Goal: Check status: Check status

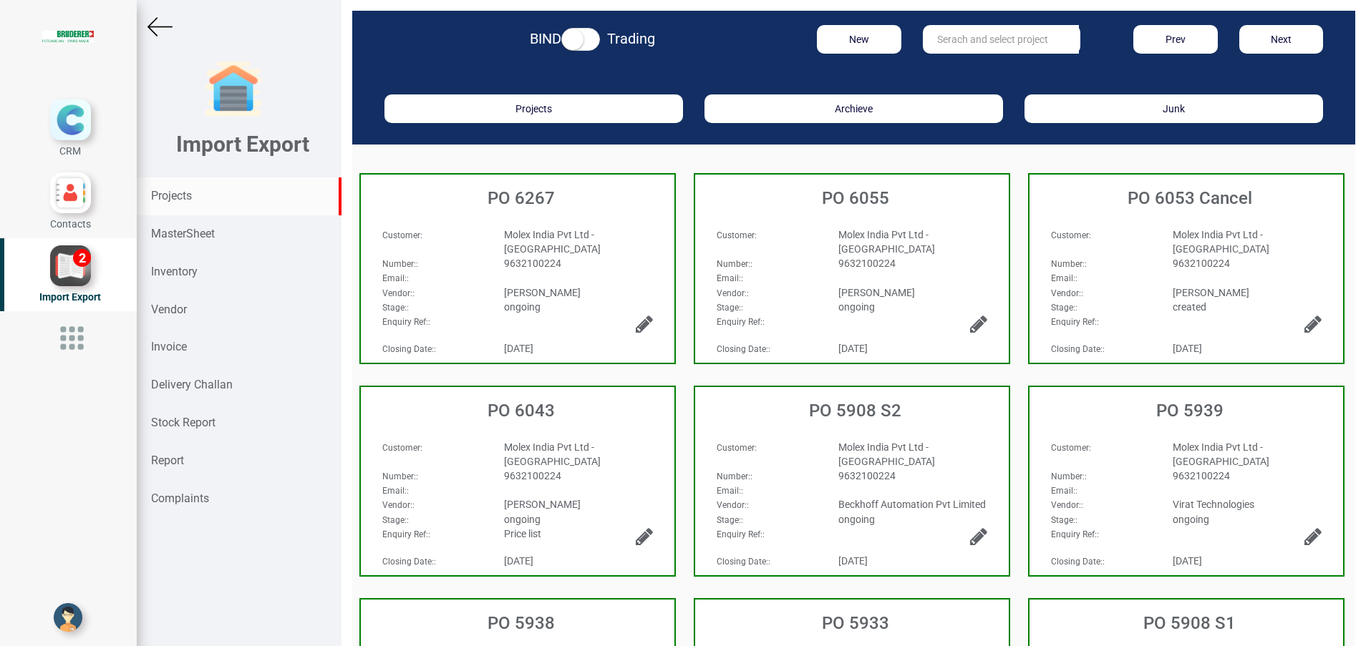
click at [188, 200] on strong "Projects" at bounding box center [171, 196] width 41 height 14
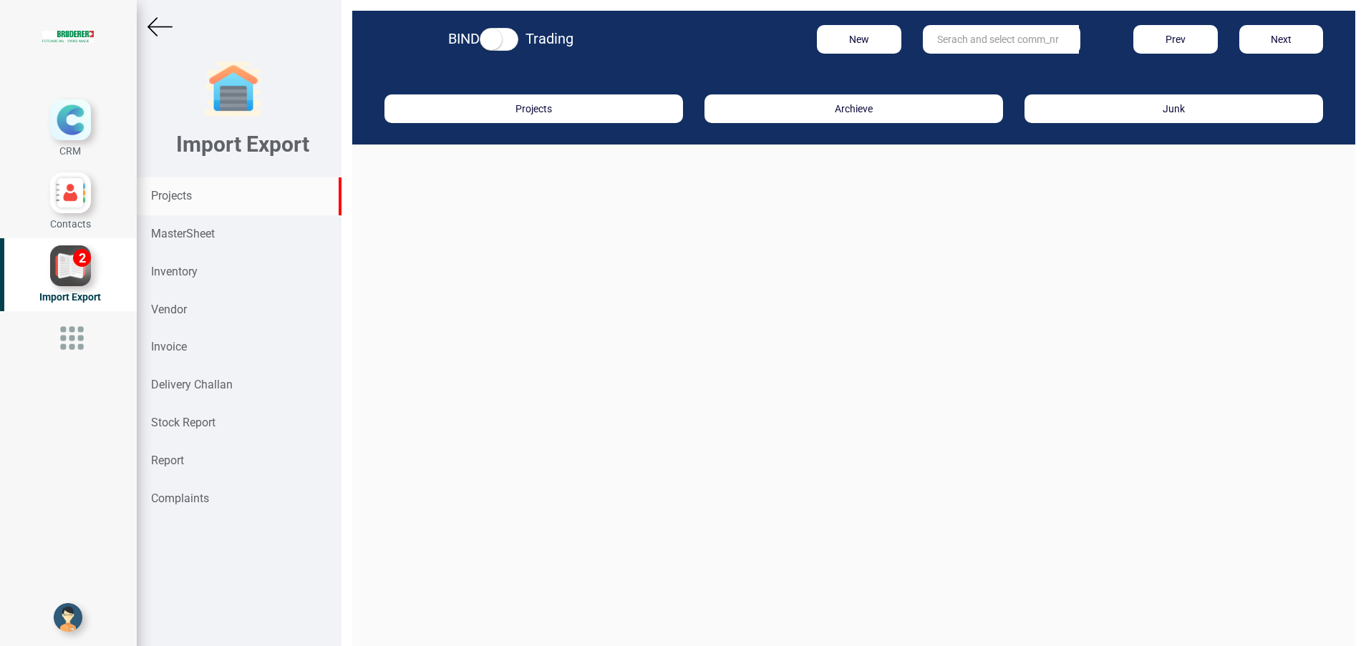
click at [954, 43] on input "text" at bounding box center [1001, 39] width 156 height 29
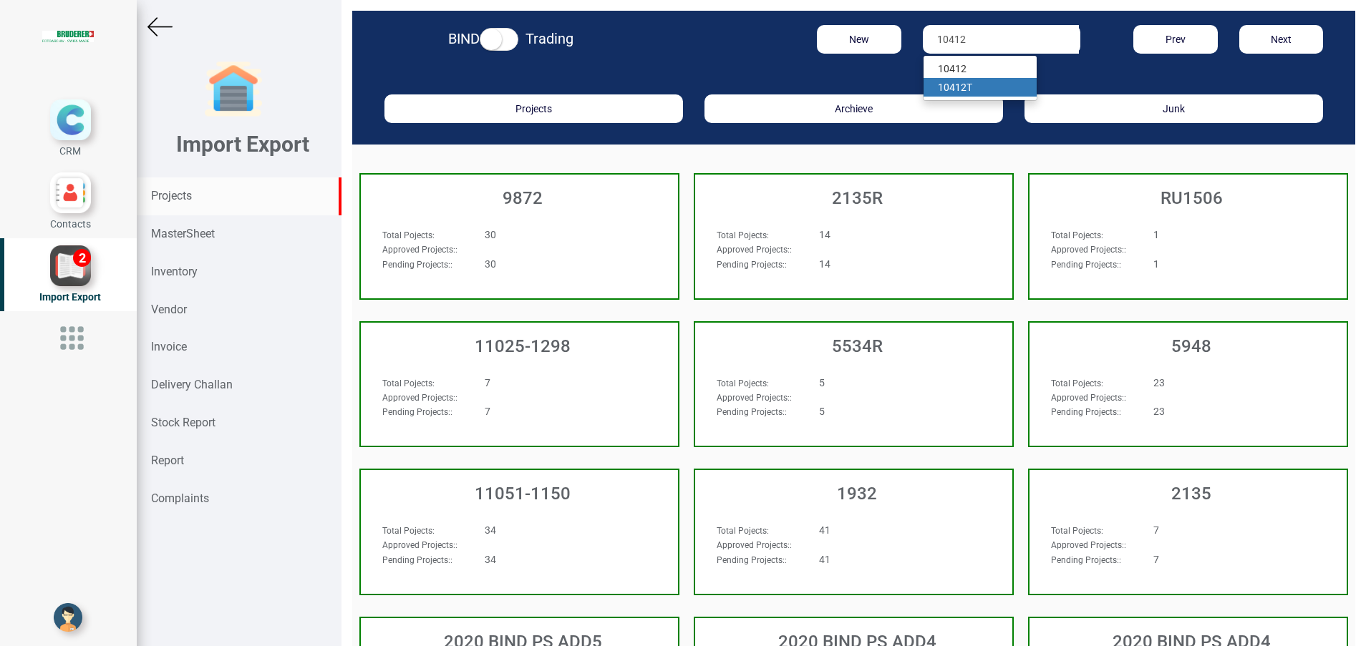
click at [957, 82] on link "10412 T" at bounding box center [980, 87] width 113 height 19
type input "10412 T"
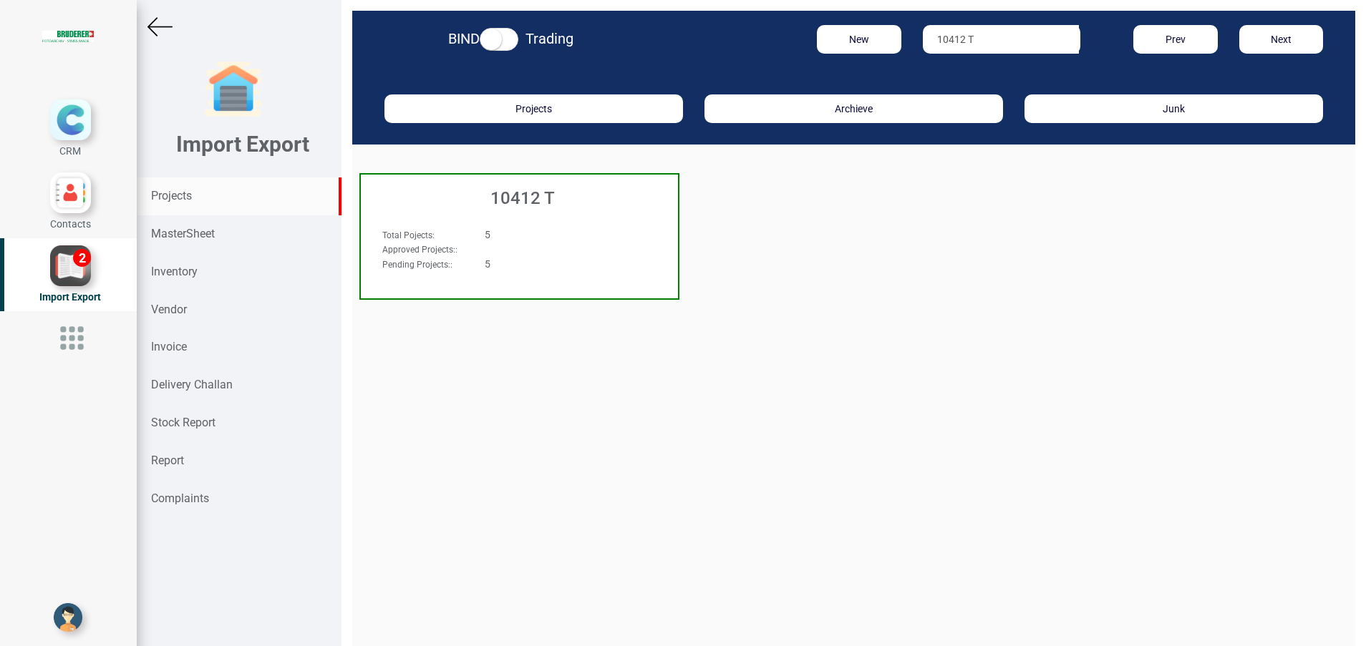
click at [528, 205] on h3 "10412 T" at bounding box center [523, 198] width 310 height 19
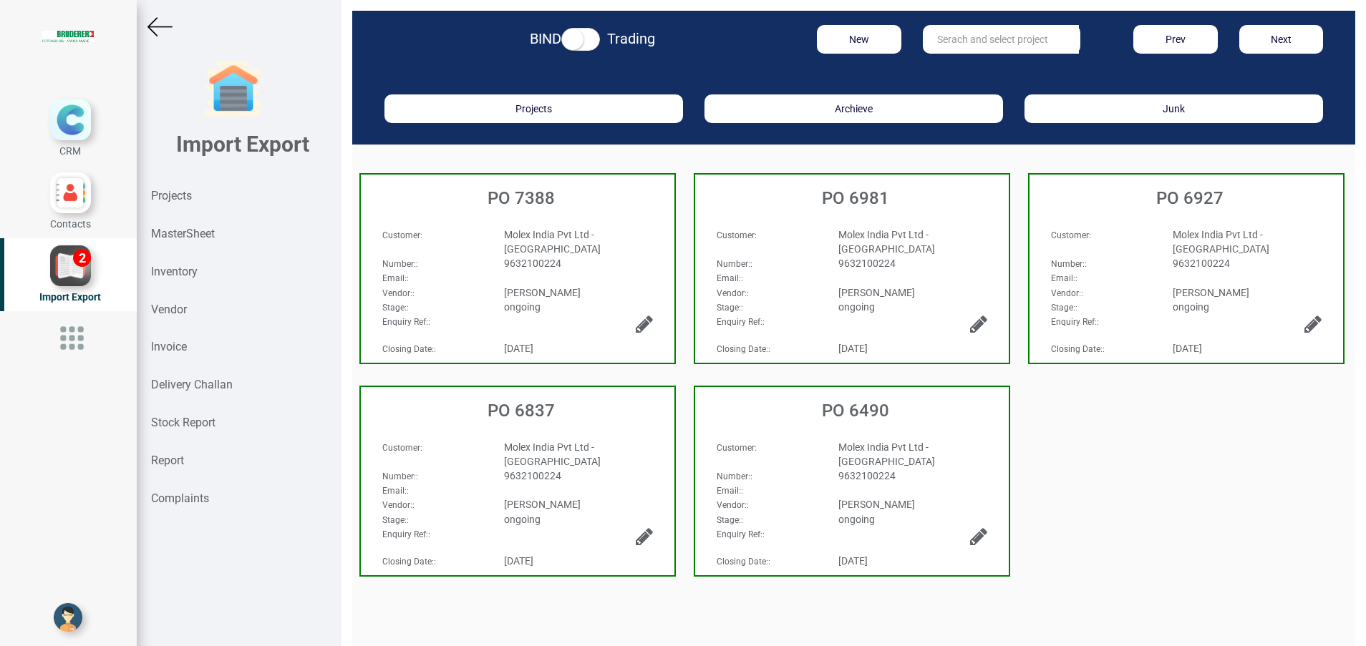
click at [528, 205] on h3 "PO 7388" at bounding box center [521, 198] width 306 height 19
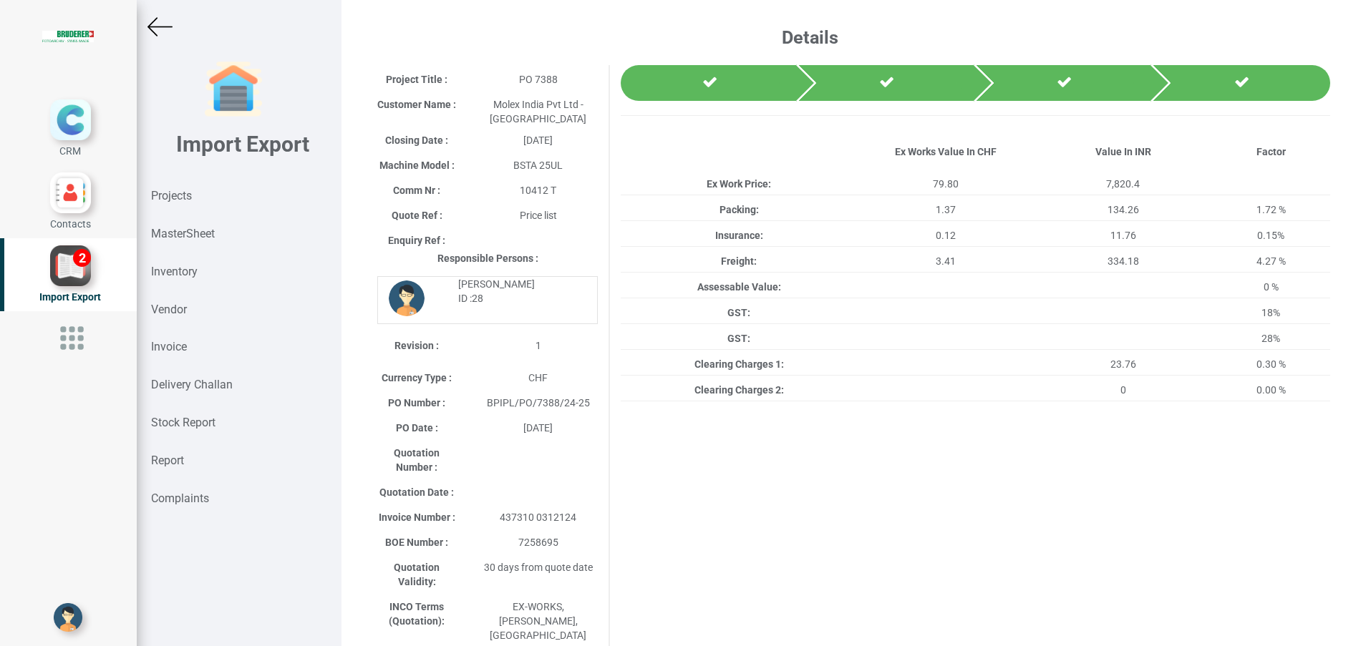
click at [156, 34] on img at bounding box center [159, 26] width 25 height 25
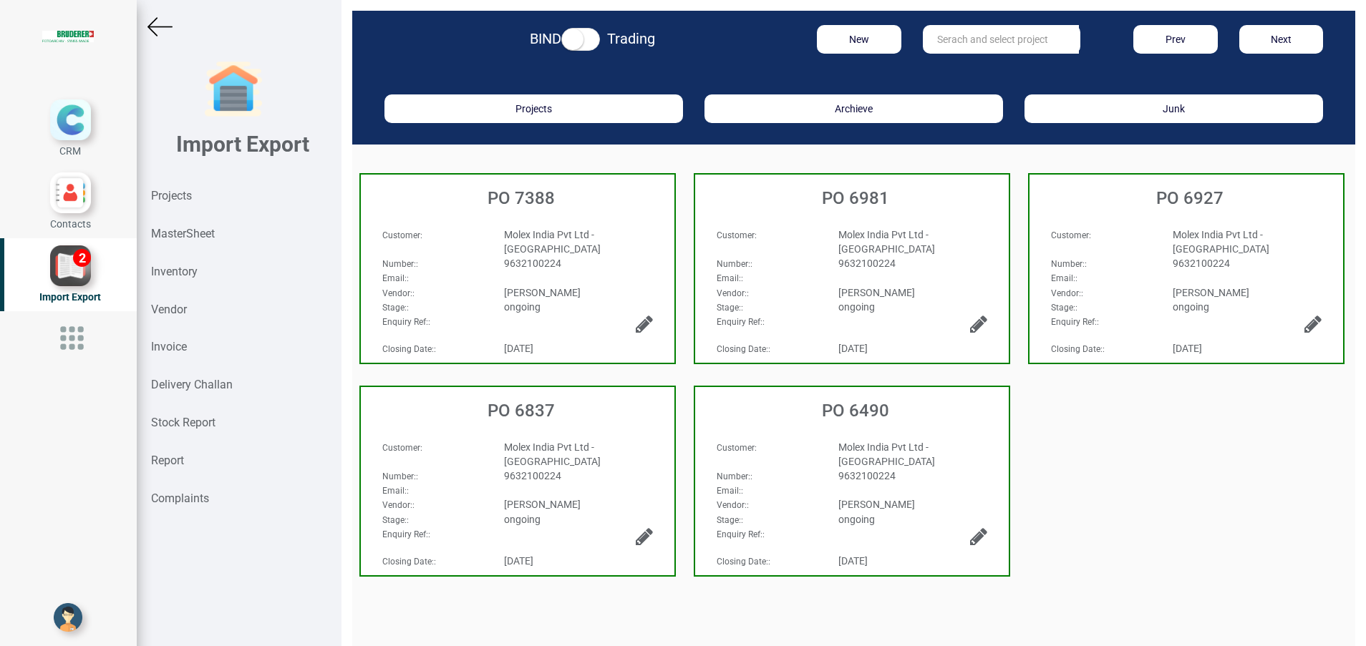
click at [874, 230] on span "Molex India Pvt Ltd - [GEOGRAPHIC_DATA]" at bounding box center [886, 242] width 97 height 26
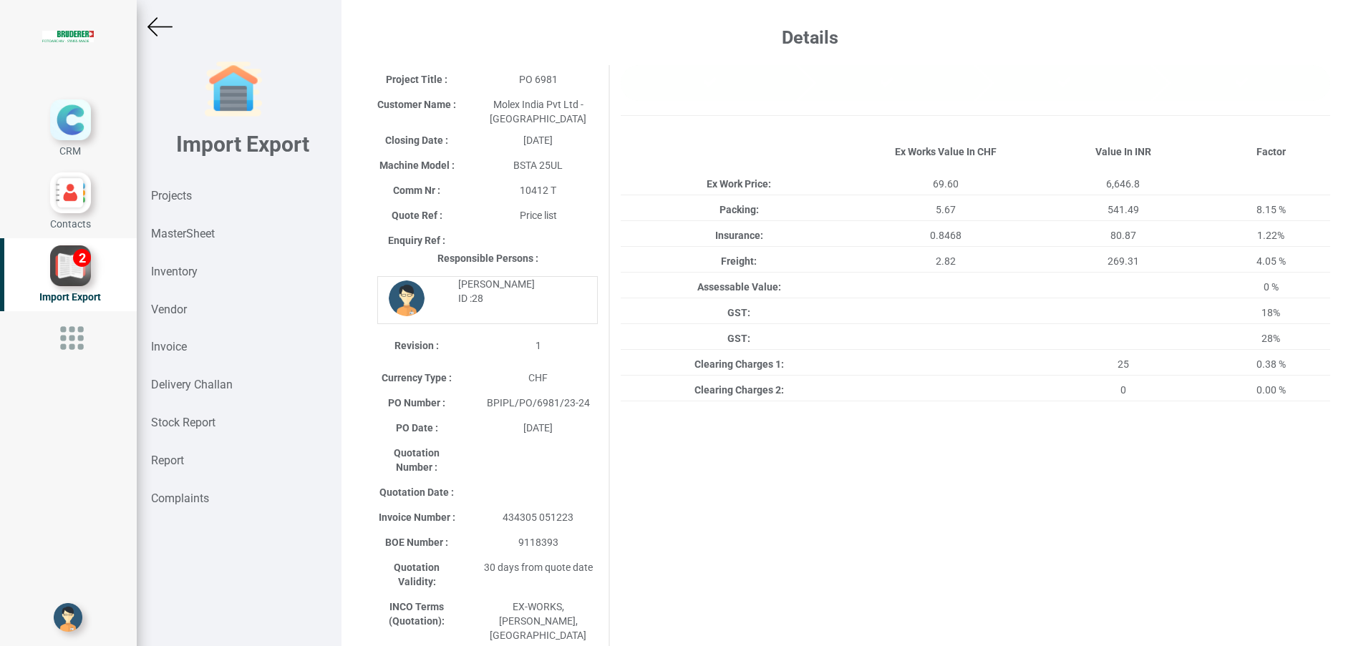
click at [161, 24] on img at bounding box center [159, 26] width 25 height 25
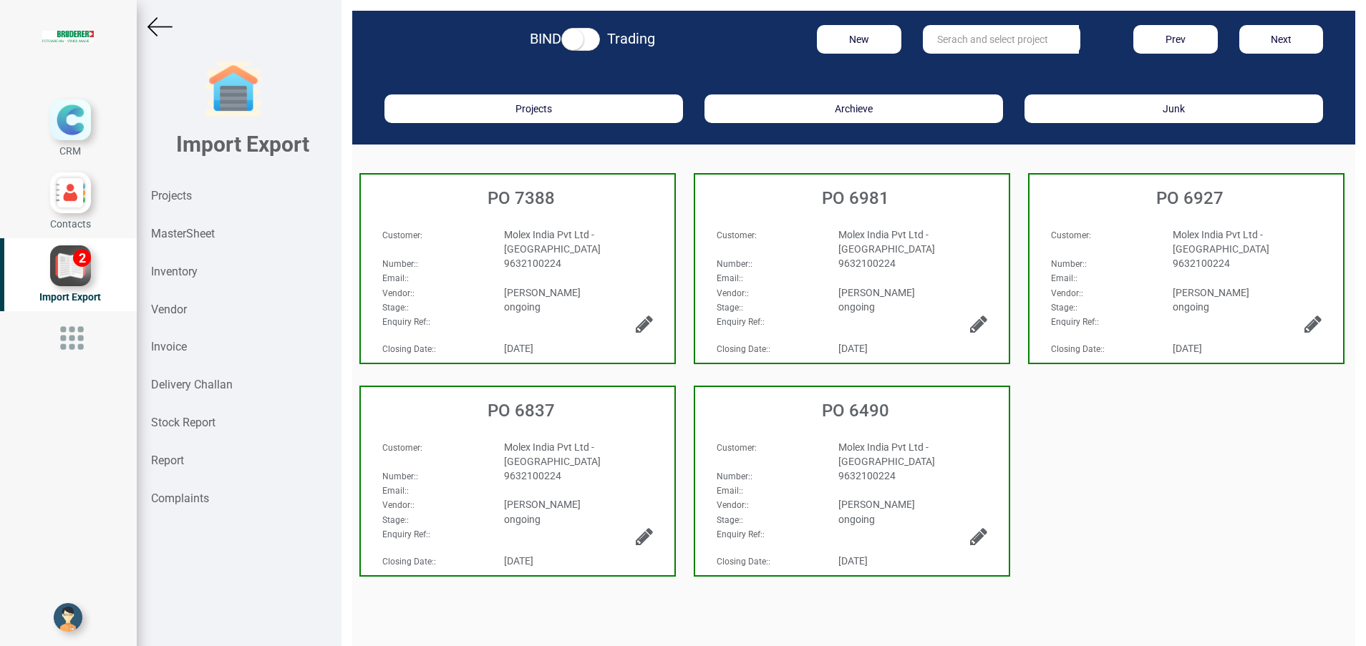
click at [1162, 256] on div "9632100224" at bounding box center [1247, 263] width 170 height 14
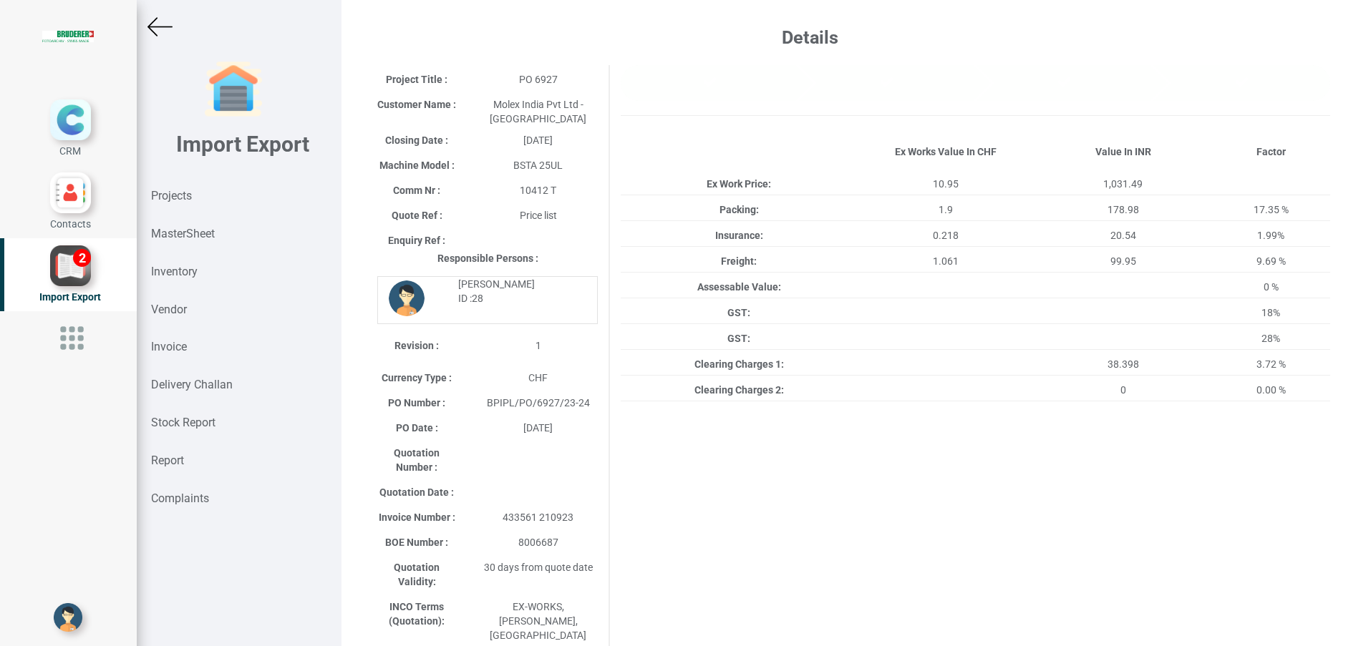
click at [160, 24] on img at bounding box center [159, 26] width 25 height 25
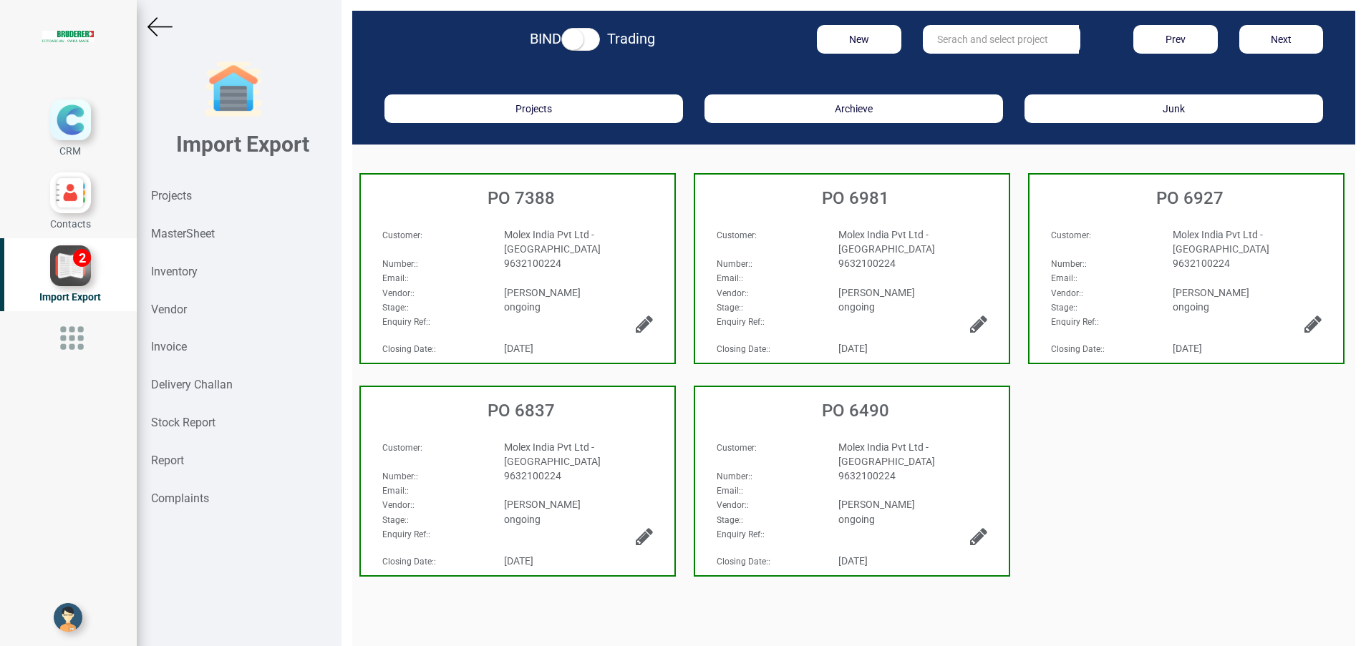
click at [530, 426] on div "Customer : Molex India Pvt Ltd - [GEOGRAPHIC_DATA] Number: : 9632100224 Email: …" at bounding box center [518, 464] width 314 height 77
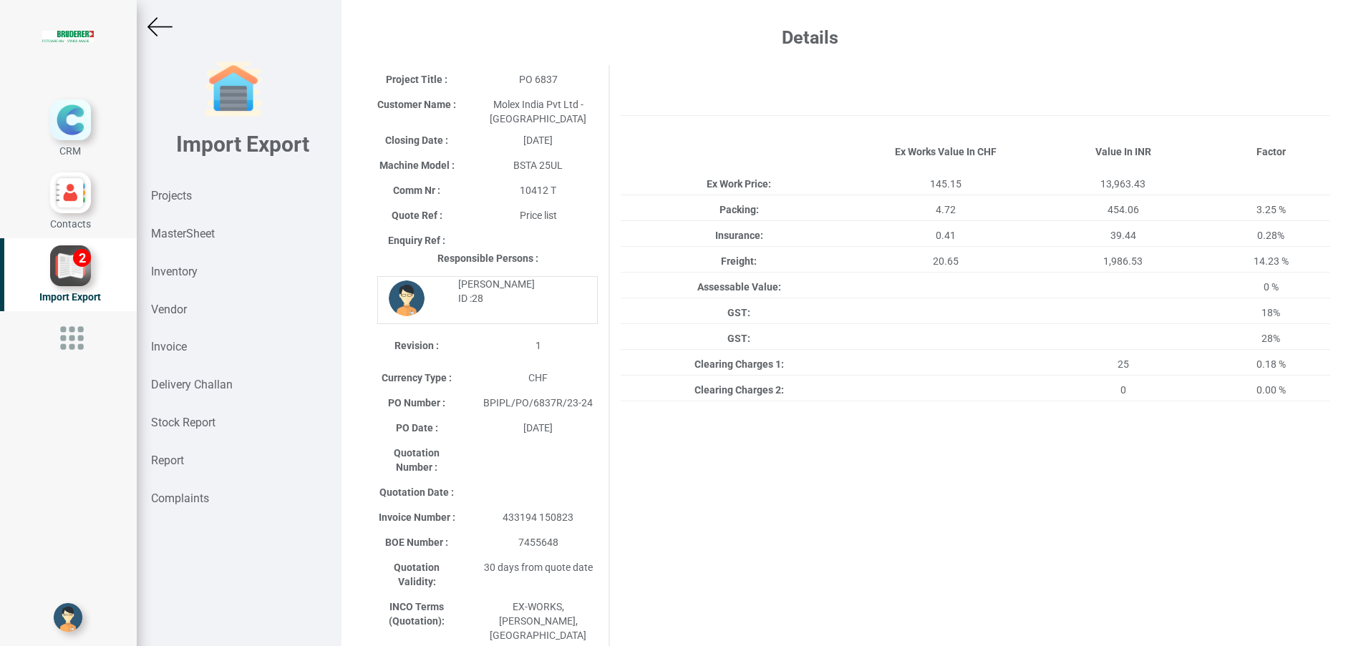
click at [150, 23] on img at bounding box center [159, 26] width 25 height 25
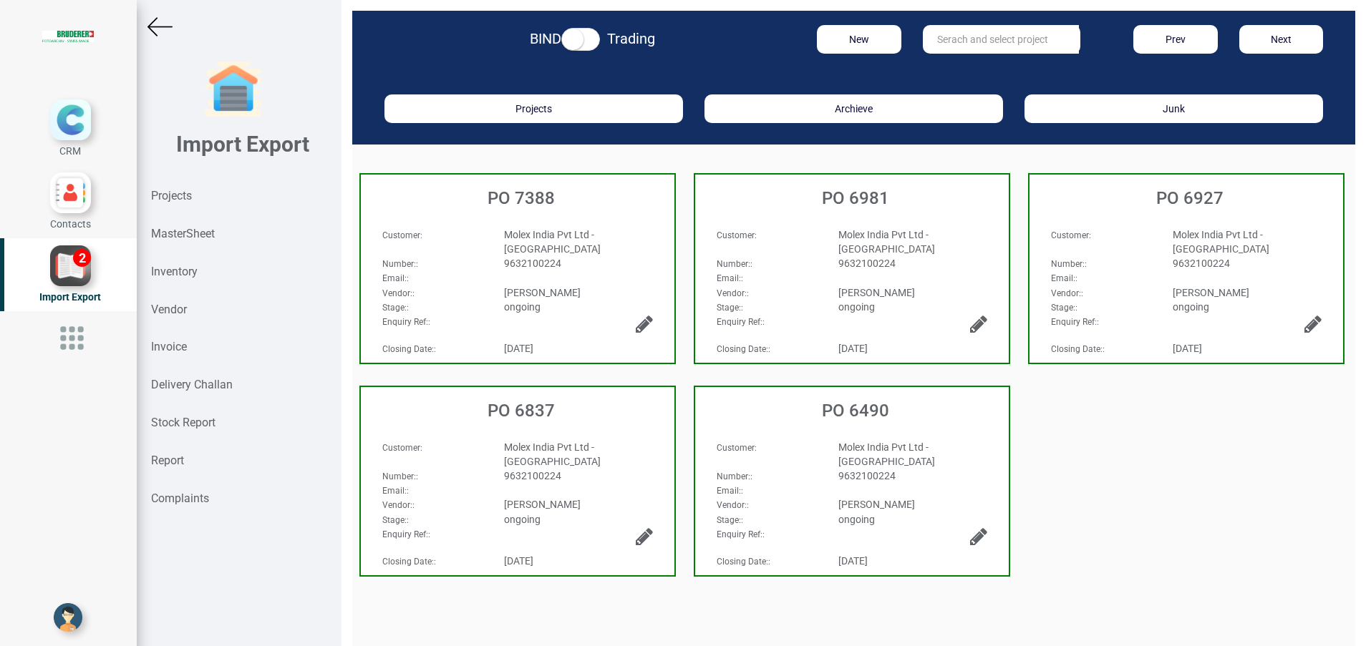
click at [795, 498] on div "Vendor: :" at bounding box center [767, 505] width 122 height 14
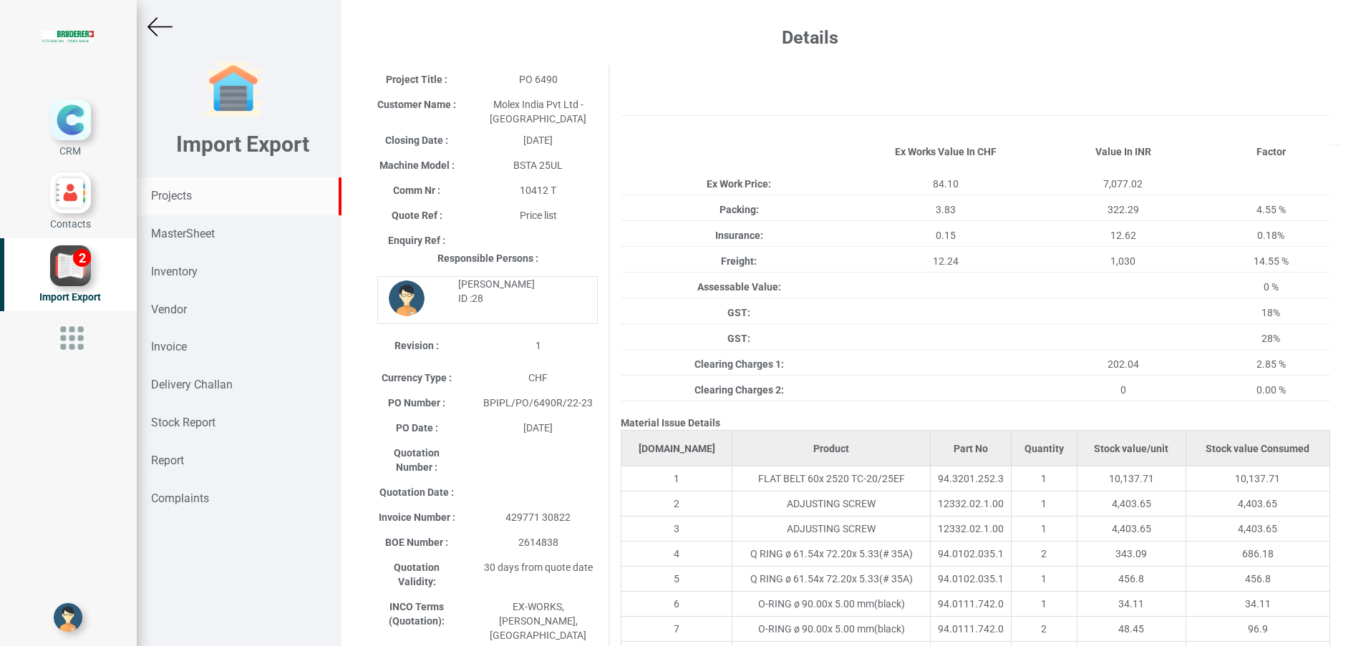
click at [192, 193] on strong "Projects" at bounding box center [171, 196] width 41 height 14
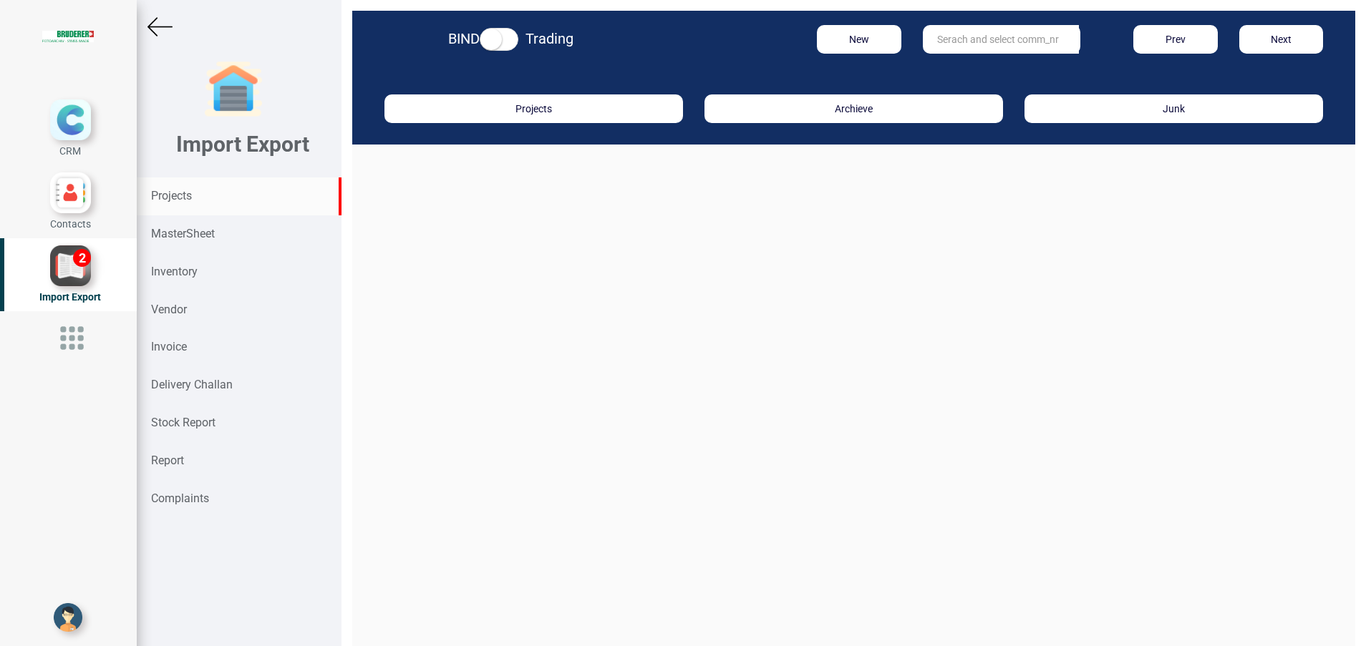
click at [974, 39] on input "text" at bounding box center [1001, 39] width 156 height 29
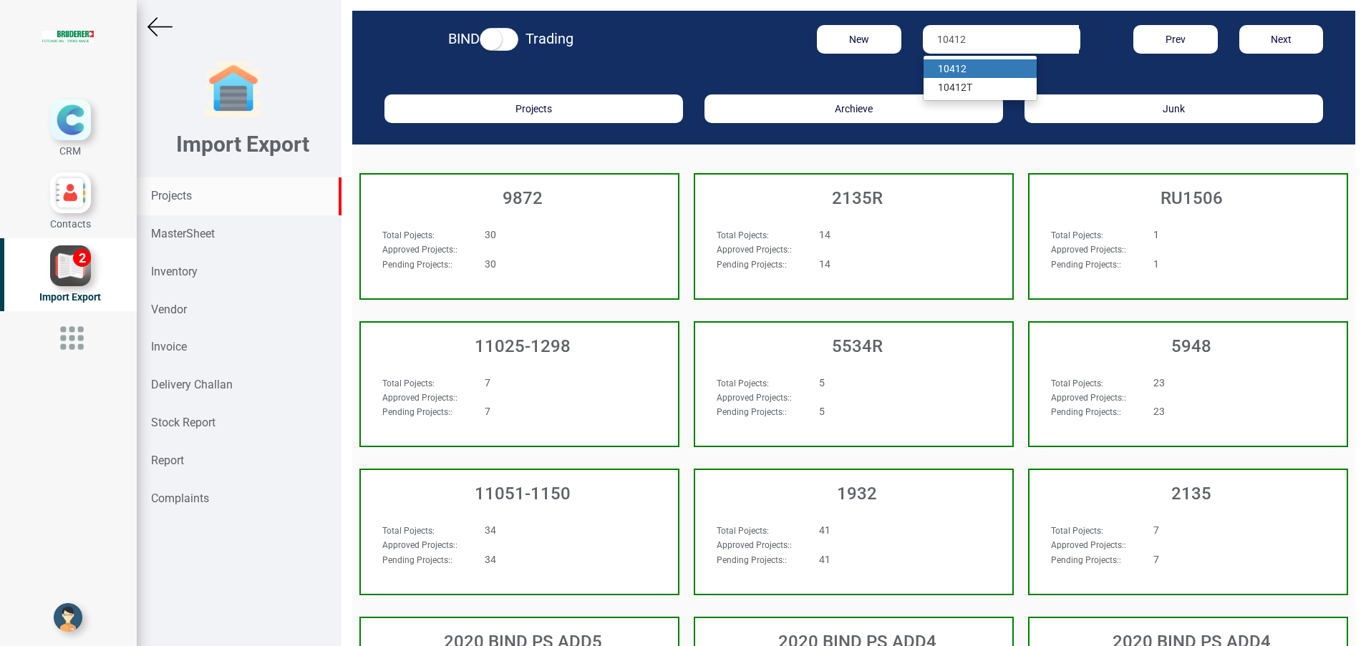
type input "10412"
click at [965, 70] on link "10412" at bounding box center [980, 68] width 113 height 19
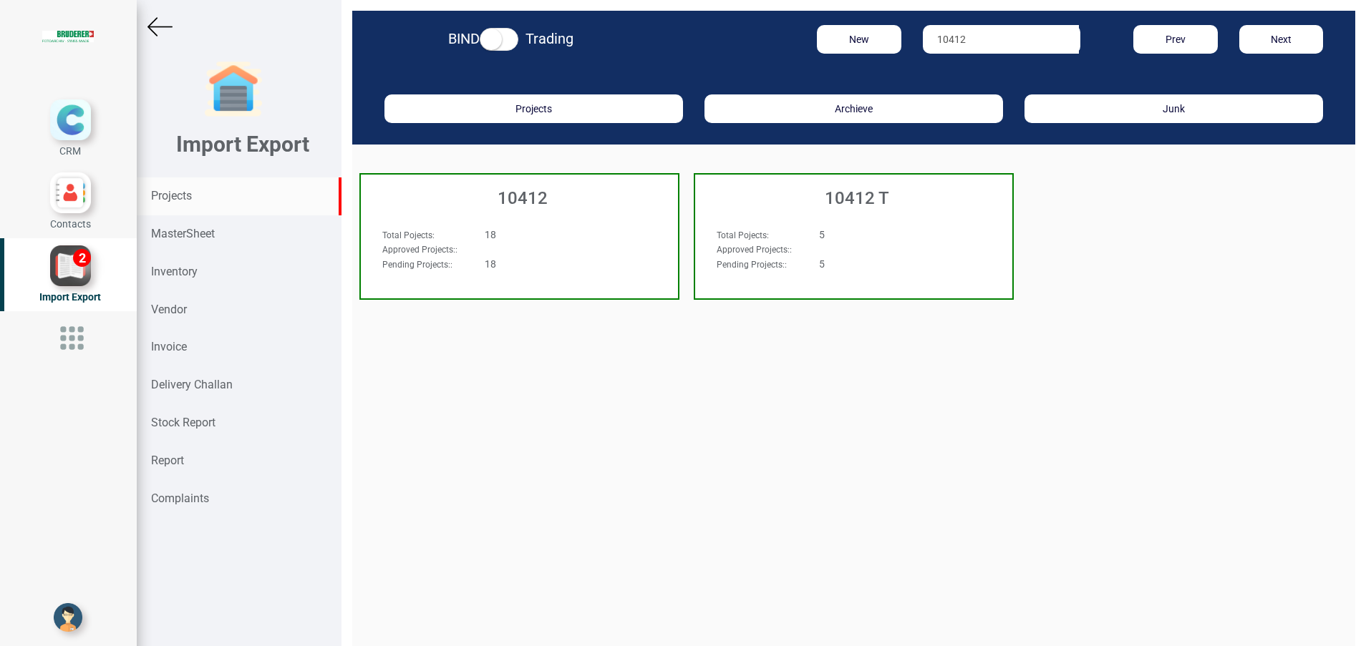
click at [524, 207] on h3 "10412" at bounding box center [523, 198] width 310 height 19
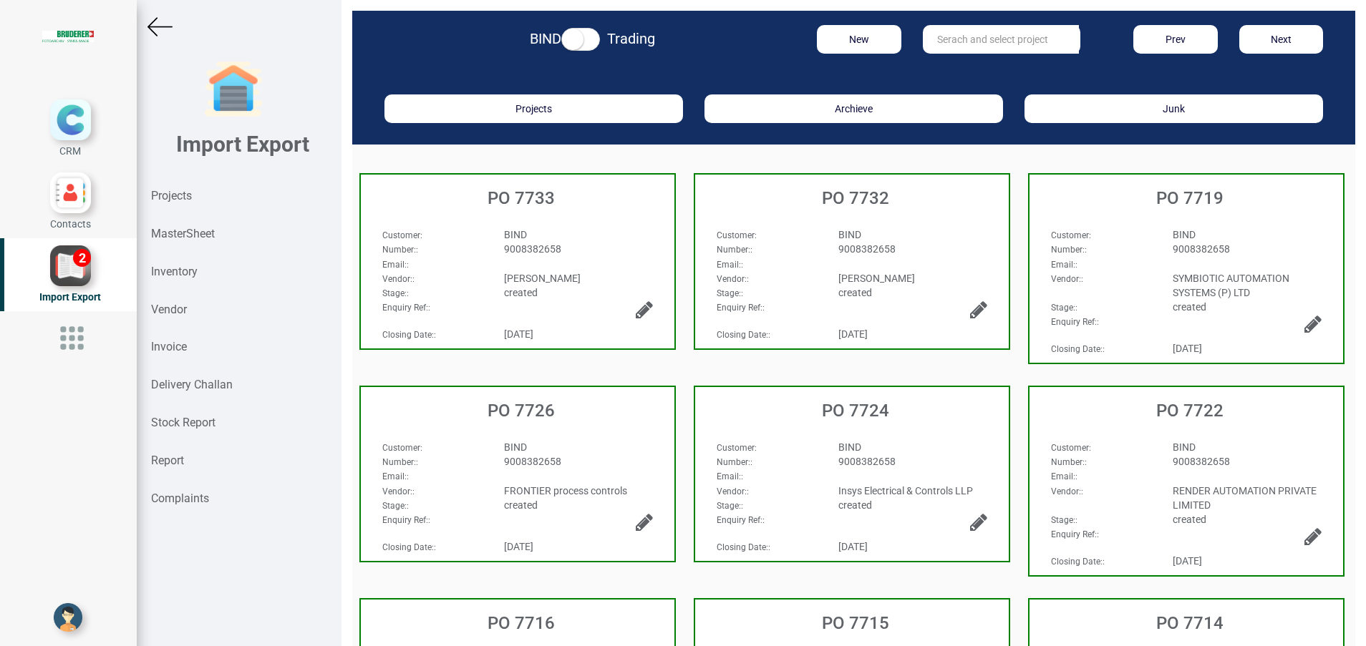
click at [533, 231] on div "BIND" at bounding box center [578, 235] width 170 height 14
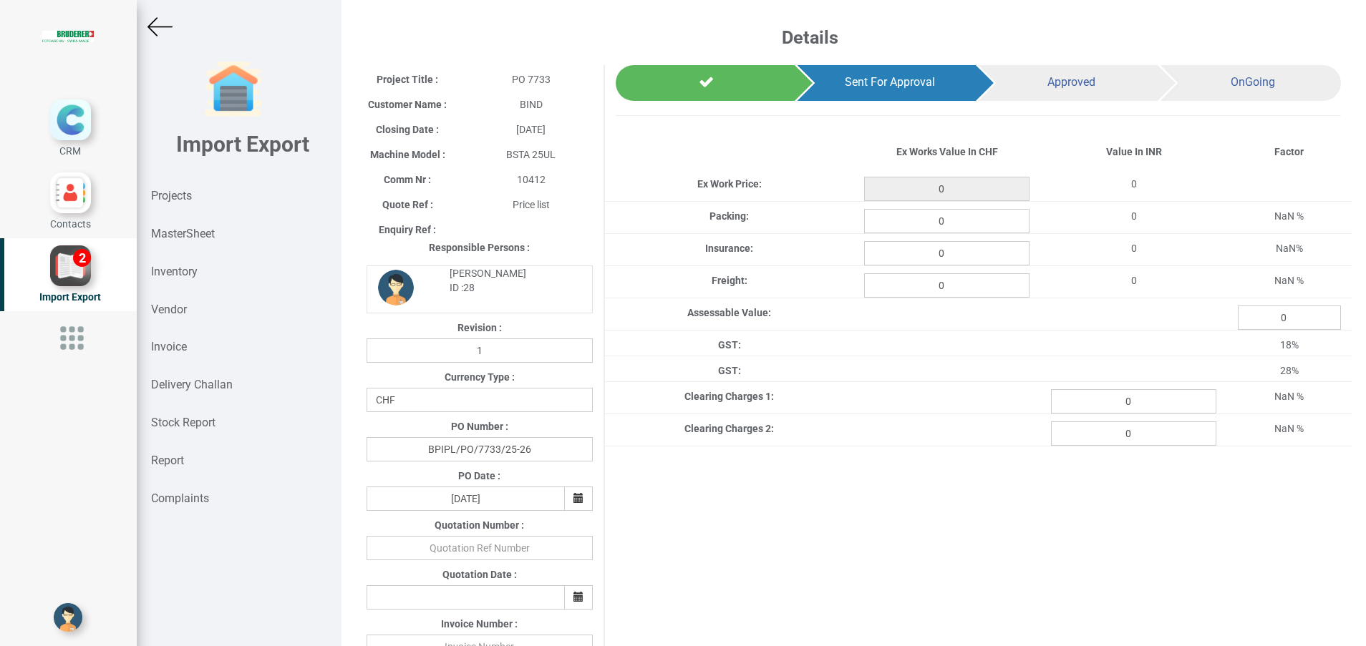
type input "22789.249999999993"
click at [164, 28] on img at bounding box center [159, 26] width 25 height 25
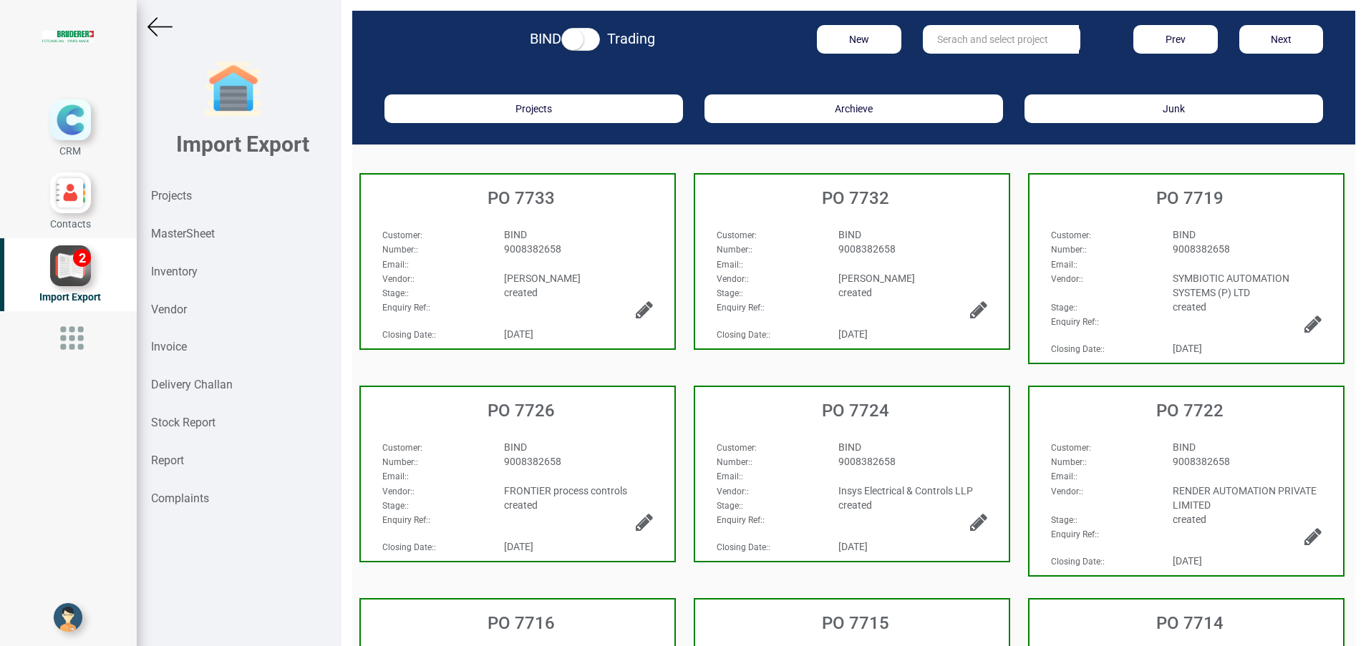
click at [863, 243] on span "9008382658" at bounding box center [866, 248] width 57 height 11
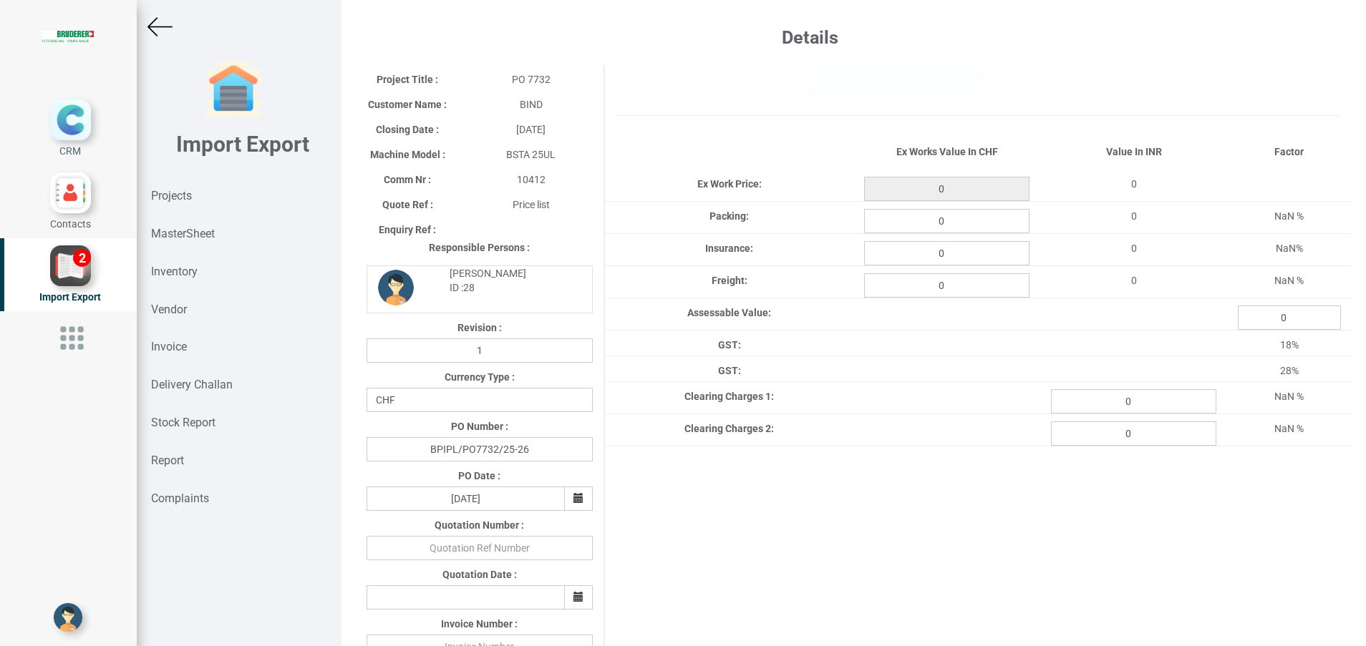
type input "2349.15"
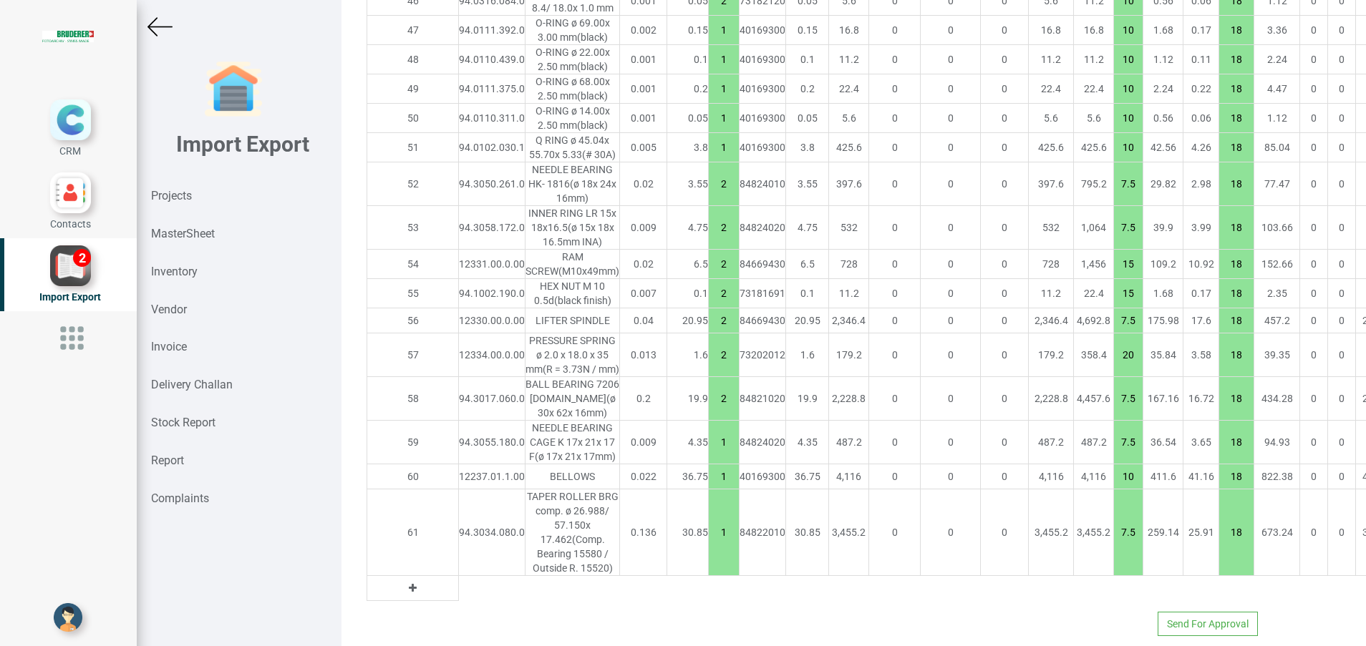
scroll to position [2999, 0]
copy div "94.1016.210.0"
